Goal: Check status: Check status

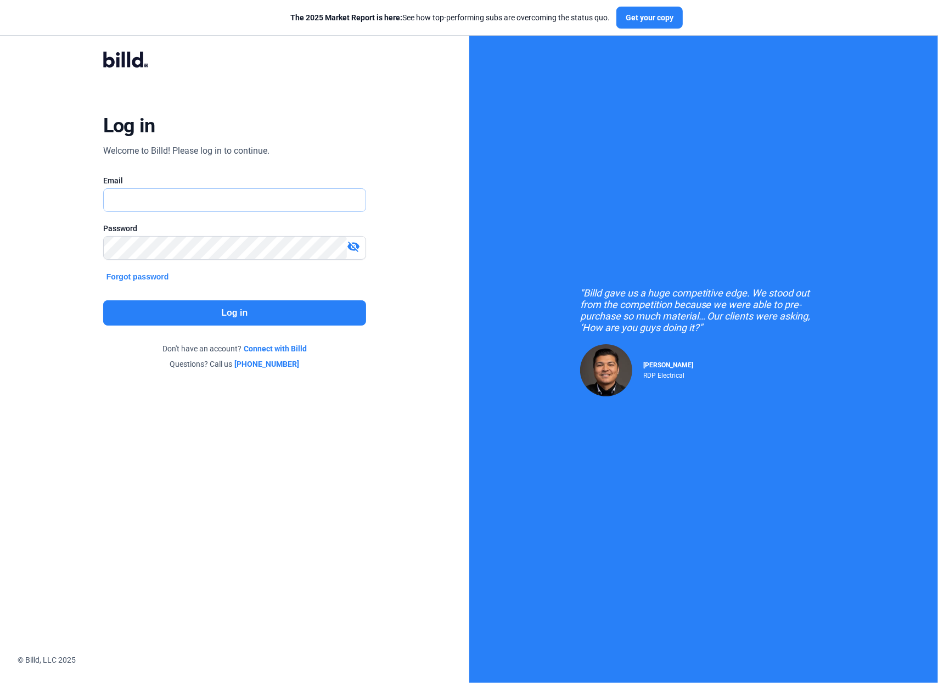
click at [207, 205] on input "text" at bounding box center [235, 200] width 262 height 22
type input "[PERSON_NAME][EMAIL_ADDRESS][DOMAIN_NAME]"
click at [253, 310] on button "Log in" at bounding box center [234, 312] width 263 height 25
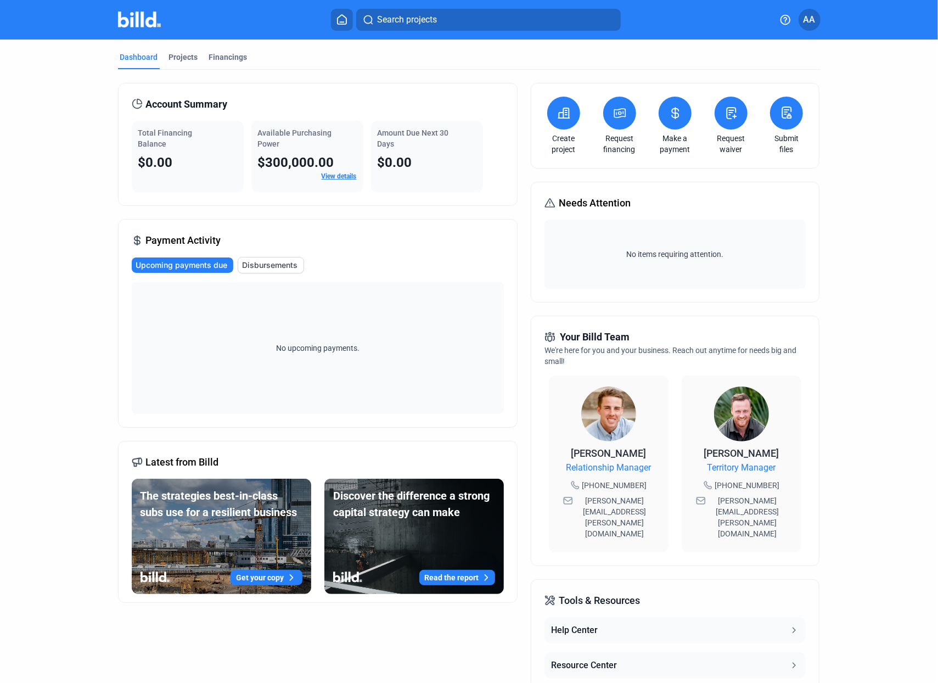
click at [275, 262] on span "Disbursements" at bounding box center [270, 265] width 55 height 11
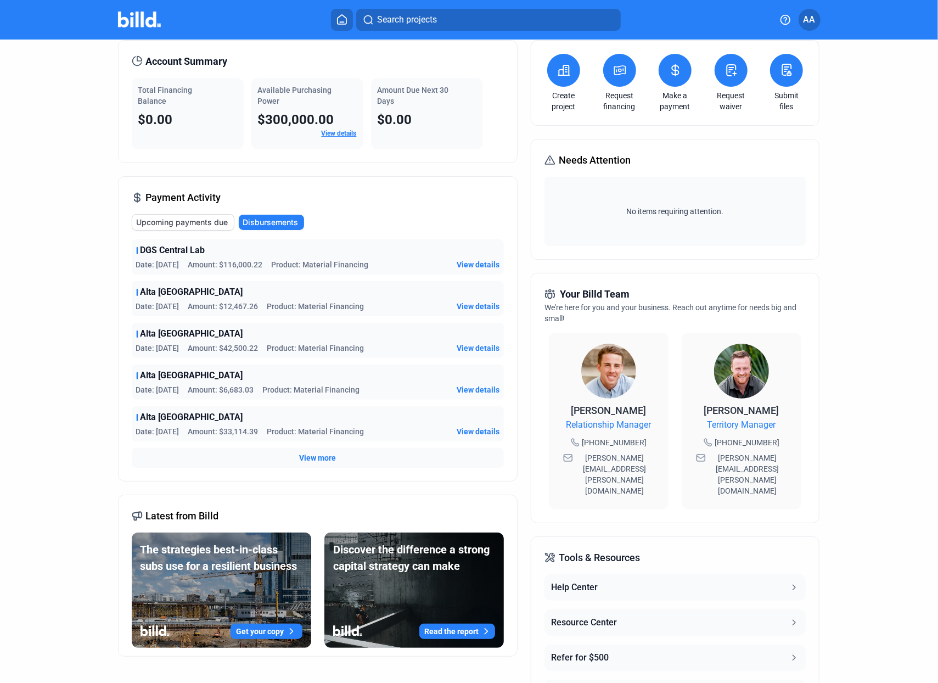
scroll to position [61, 0]
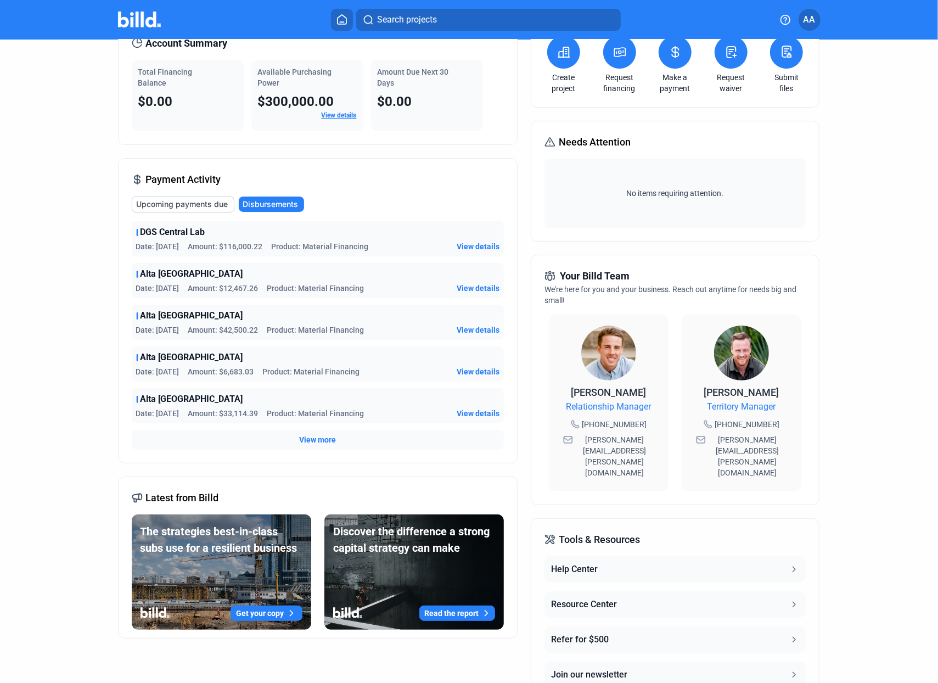
click at [325, 434] on span "View more" at bounding box center [317, 439] width 37 height 11
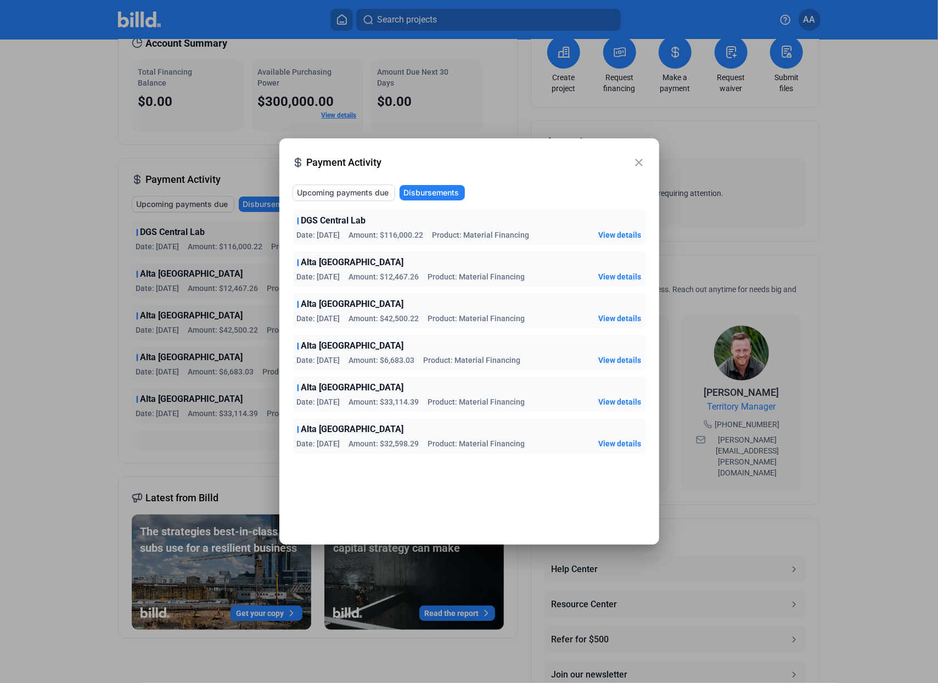
click at [119, 336] on div at bounding box center [469, 341] width 938 height 683
click at [637, 159] on mat-icon "close" at bounding box center [639, 162] width 13 height 13
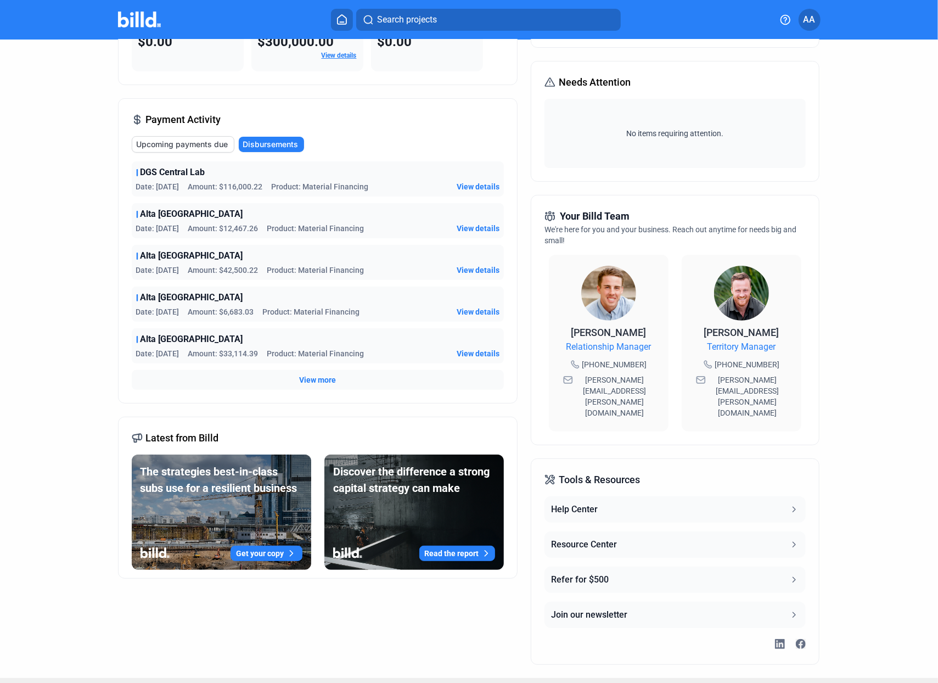
scroll to position [0, 0]
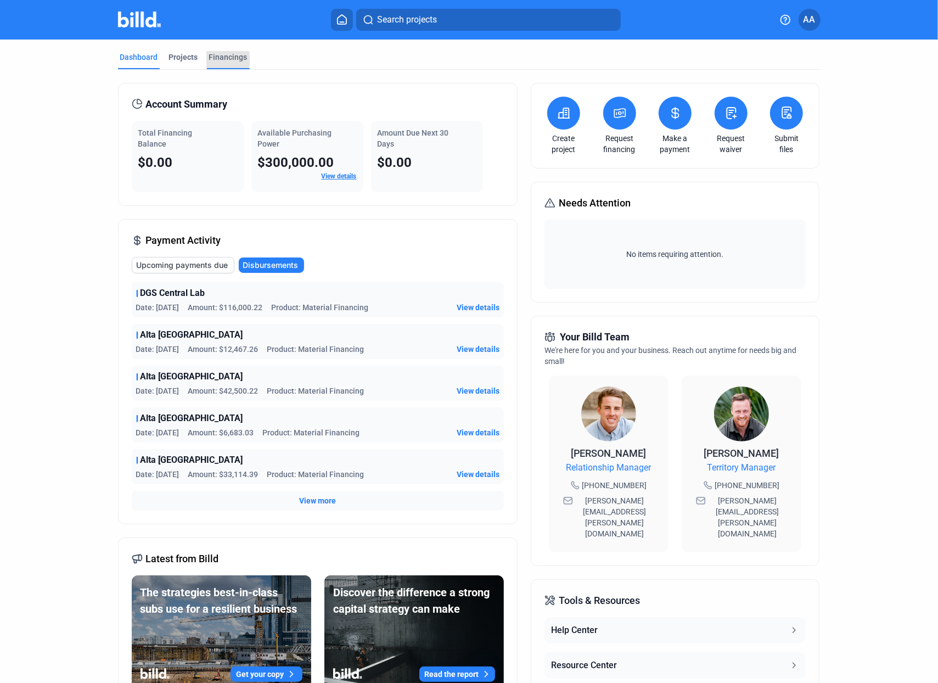
click at [216, 59] on div "Financings" at bounding box center [228, 57] width 38 height 11
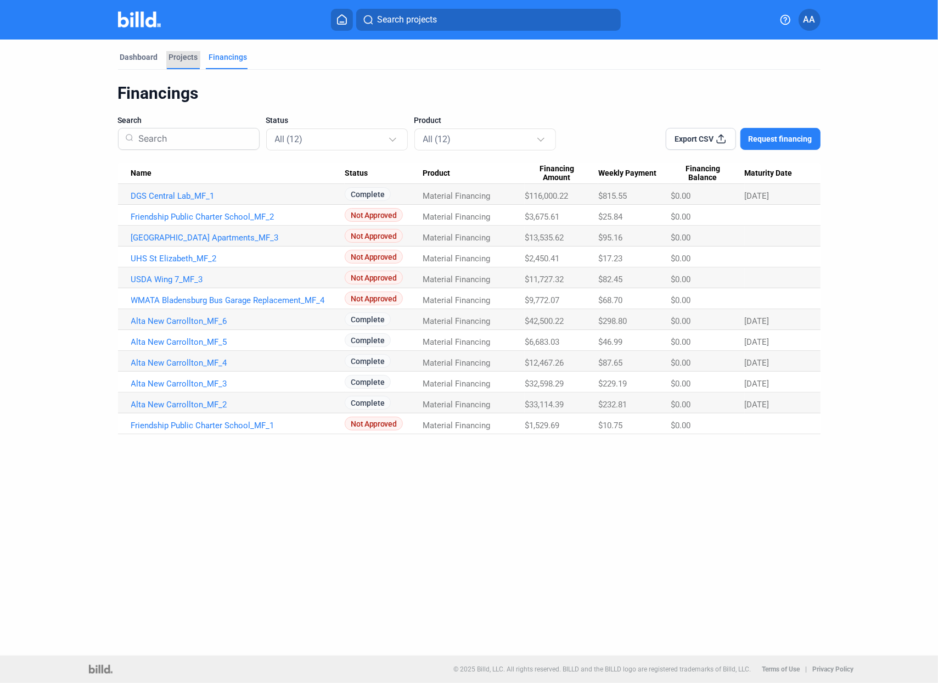
click at [173, 59] on div "Projects" at bounding box center [183, 57] width 29 height 11
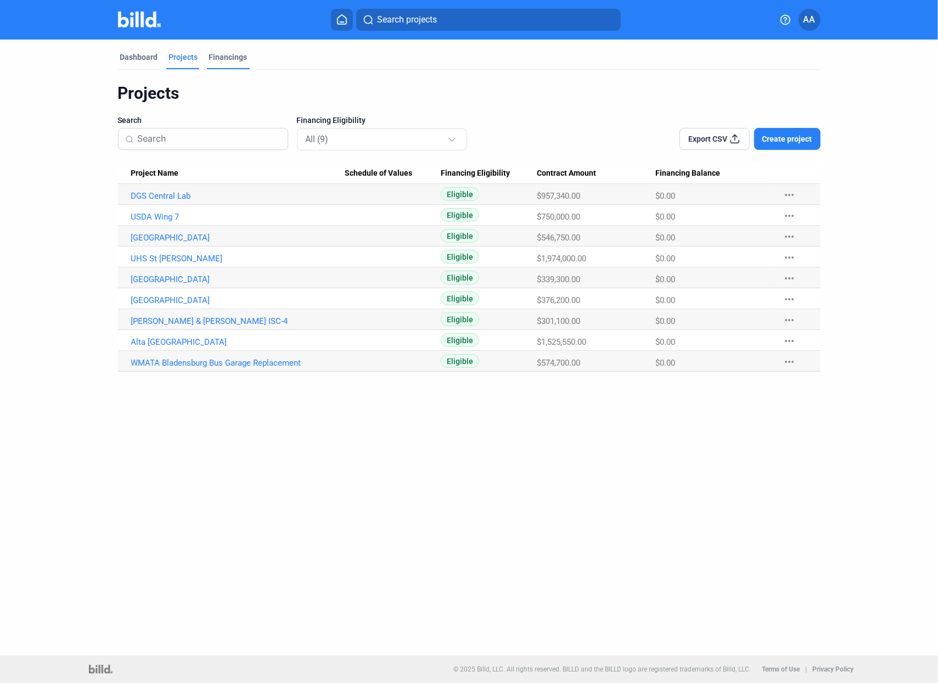
click at [227, 58] on div "Financings" at bounding box center [228, 57] width 38 height 11
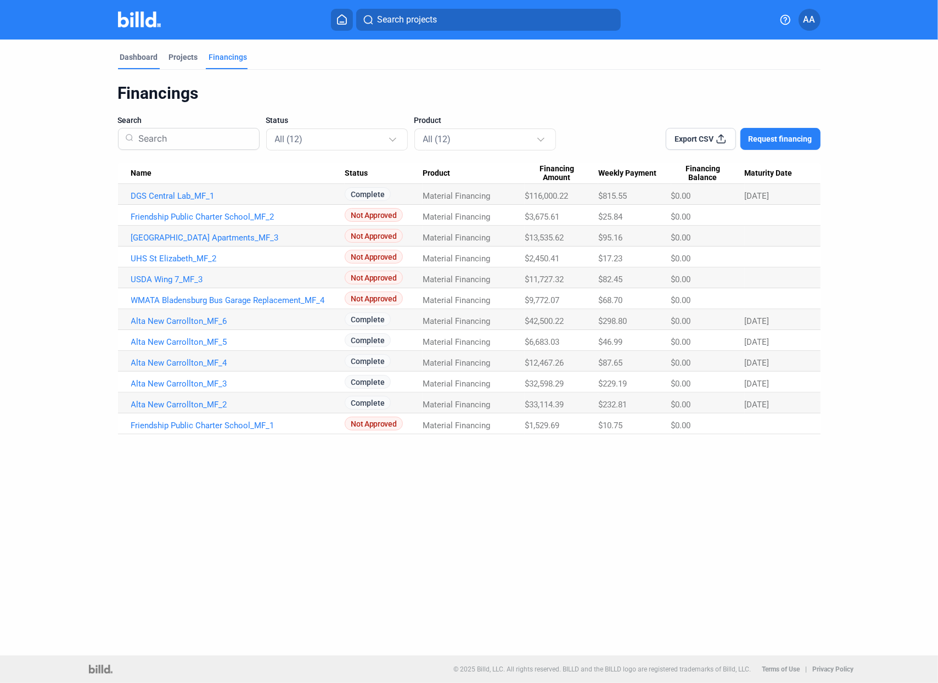
click at [120, 54] on div "Dashboard" at bounding box center [139, 57] width 38 height 11
